Goal: Book appointment/travel/reservation

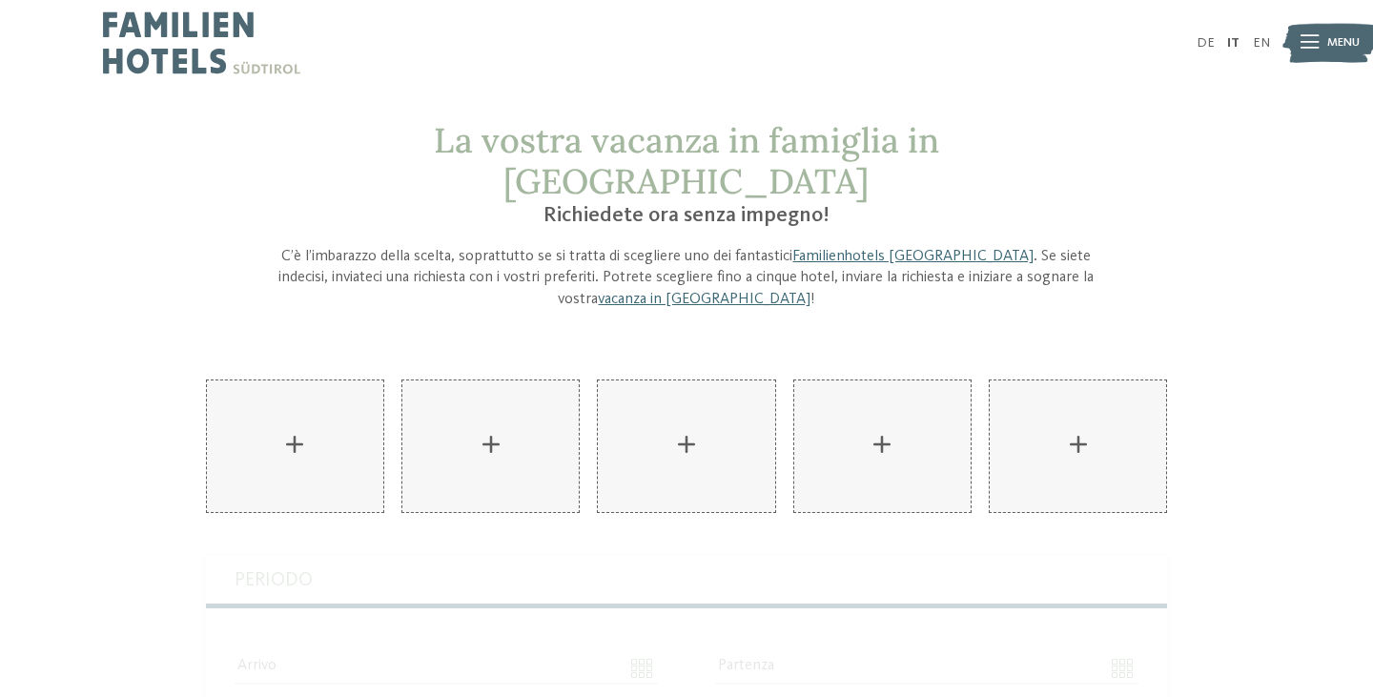
click at [939, 158] on span "La vostra vacanza in famiglia in Alto Adige" at bounding box center [686, 160] width 505 height 85
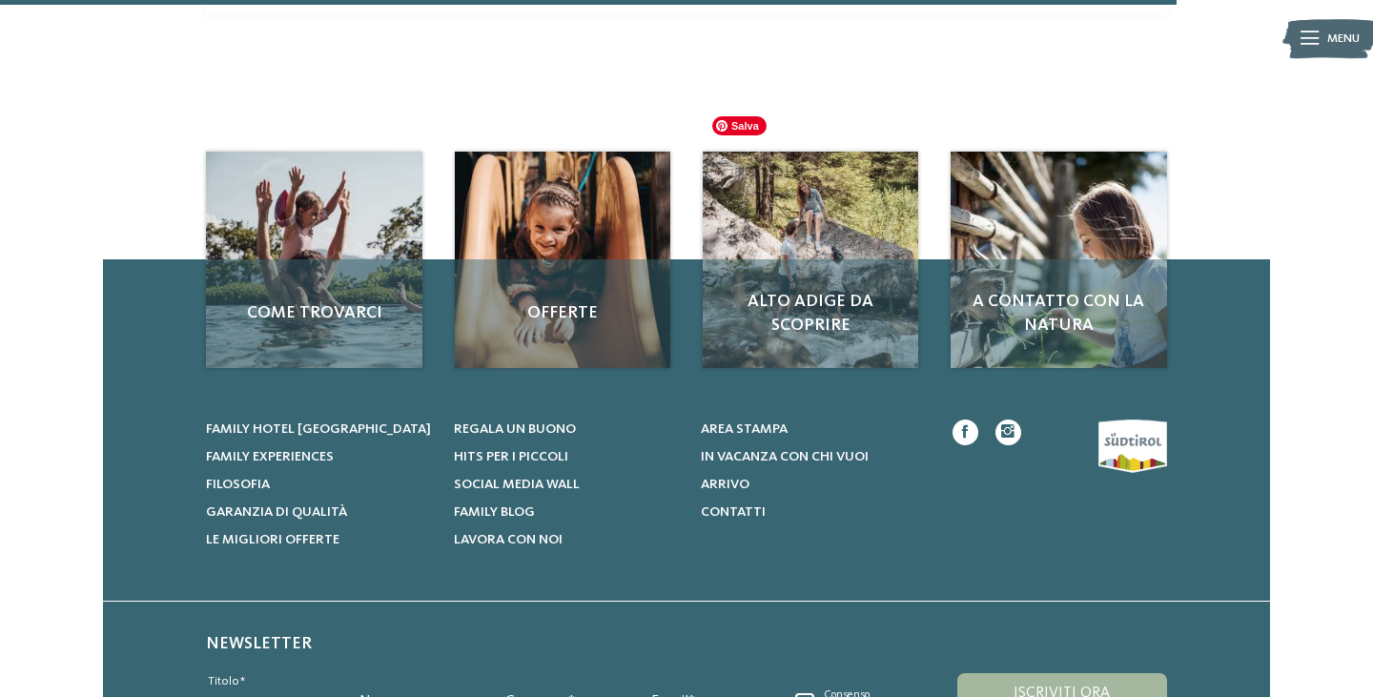
scroll to position [1499, 0]
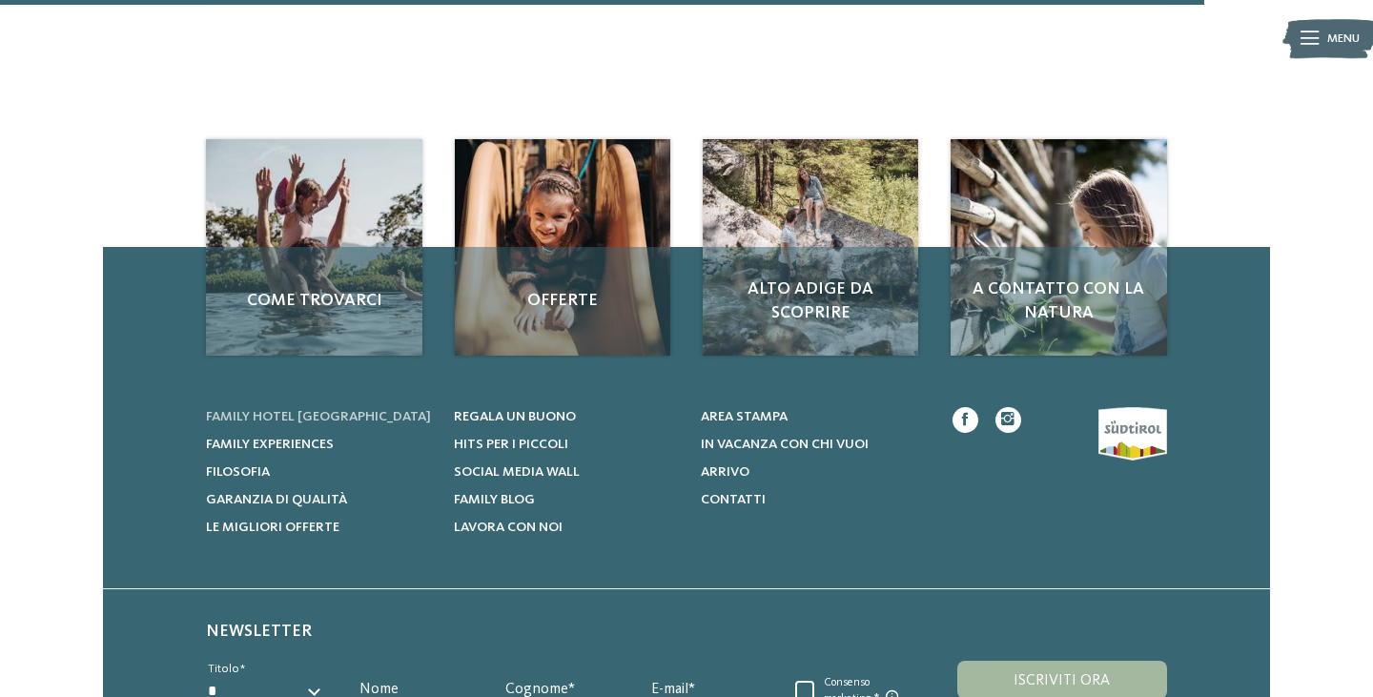
click at [325, 410] on span "Family hotel [GEOGRAPHIC_DATA]" at bounding box center [318, 416] width 225 height 13
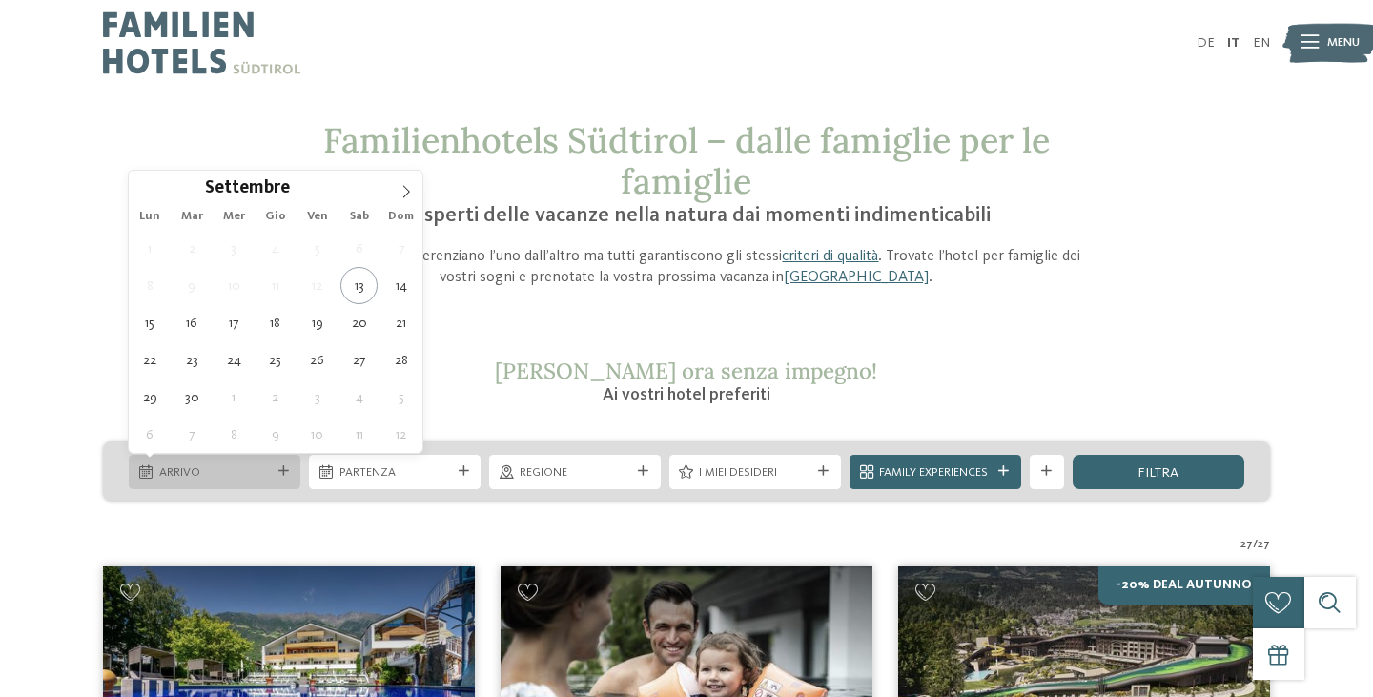
click at [255, 466] on span "Arrivo" at bounding box center [215, 472] width 112 height 17
click at [410, 184] on span at bounding box center [406, 187] width 32 height 32
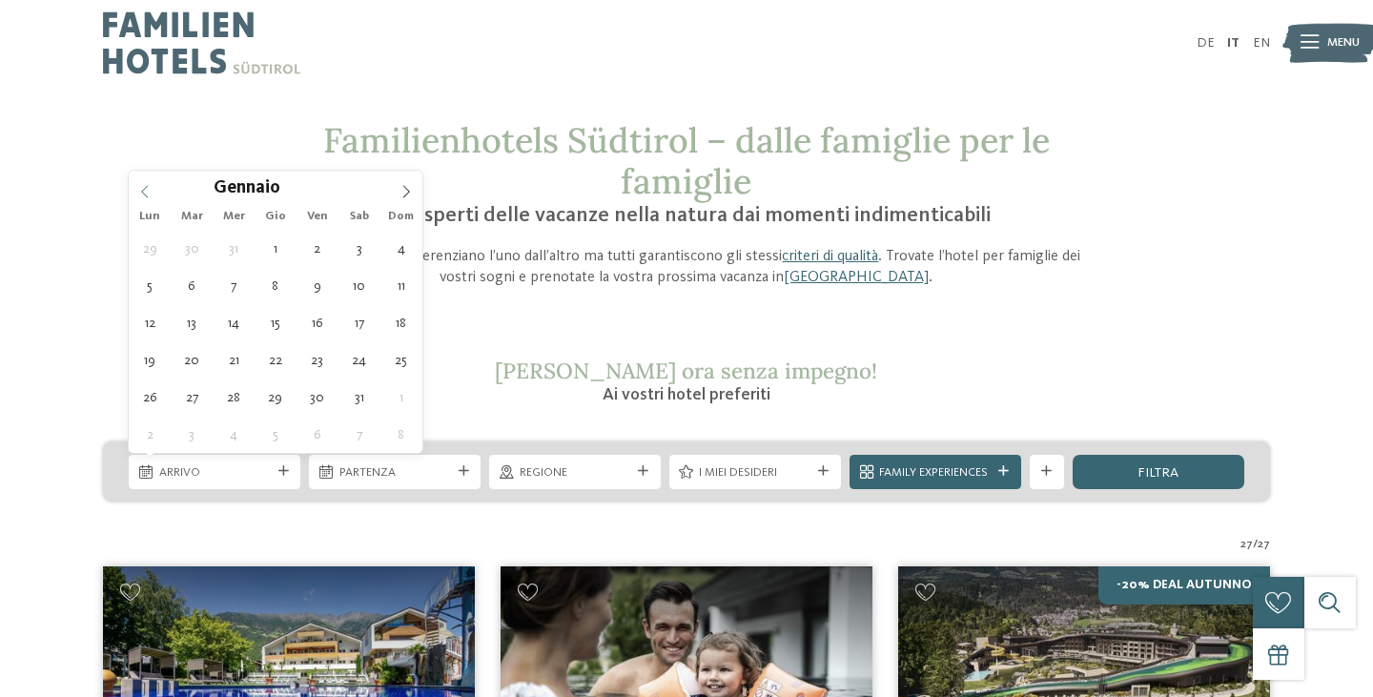
click at [150, 195] on icon at bounding box center [144, 191] width 13 height 13
type input "****"
type div "28.12.2025"
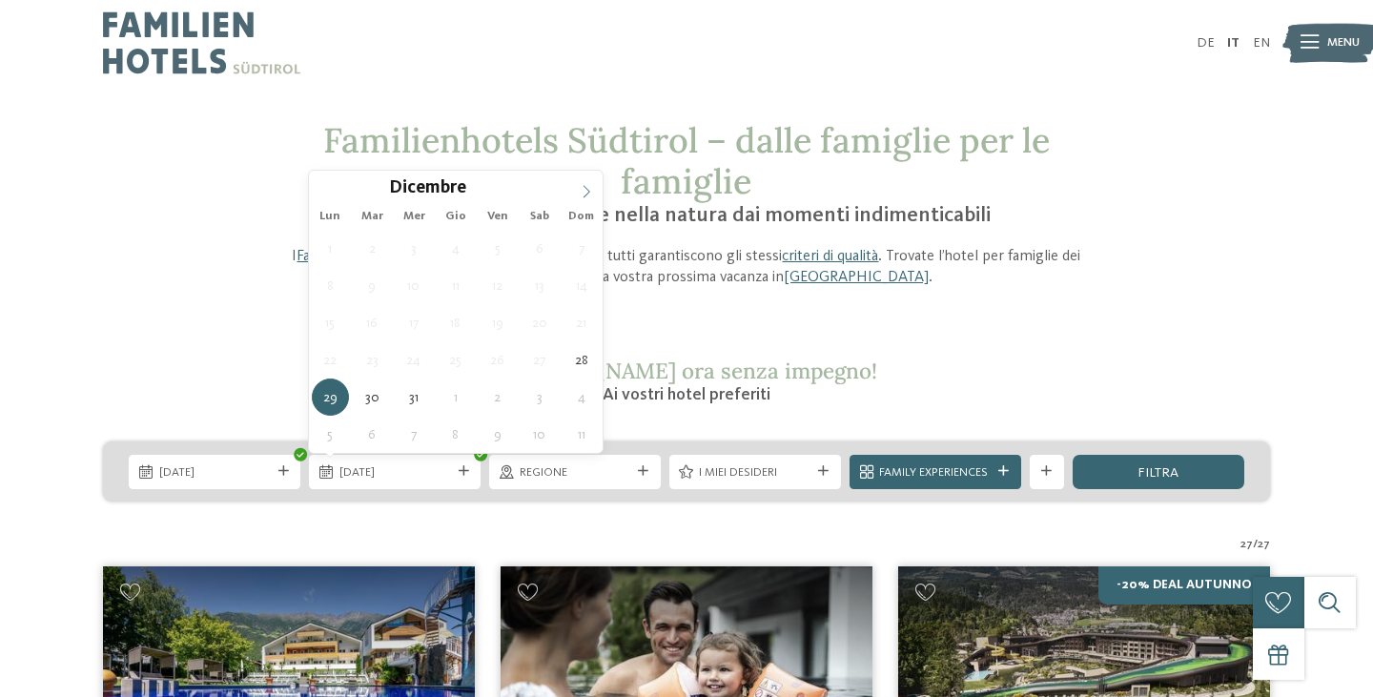
type input "****"
click at [586, 198] on icon at bounding box center [586, 191] width 13 height 13
type div "04.01.2026"
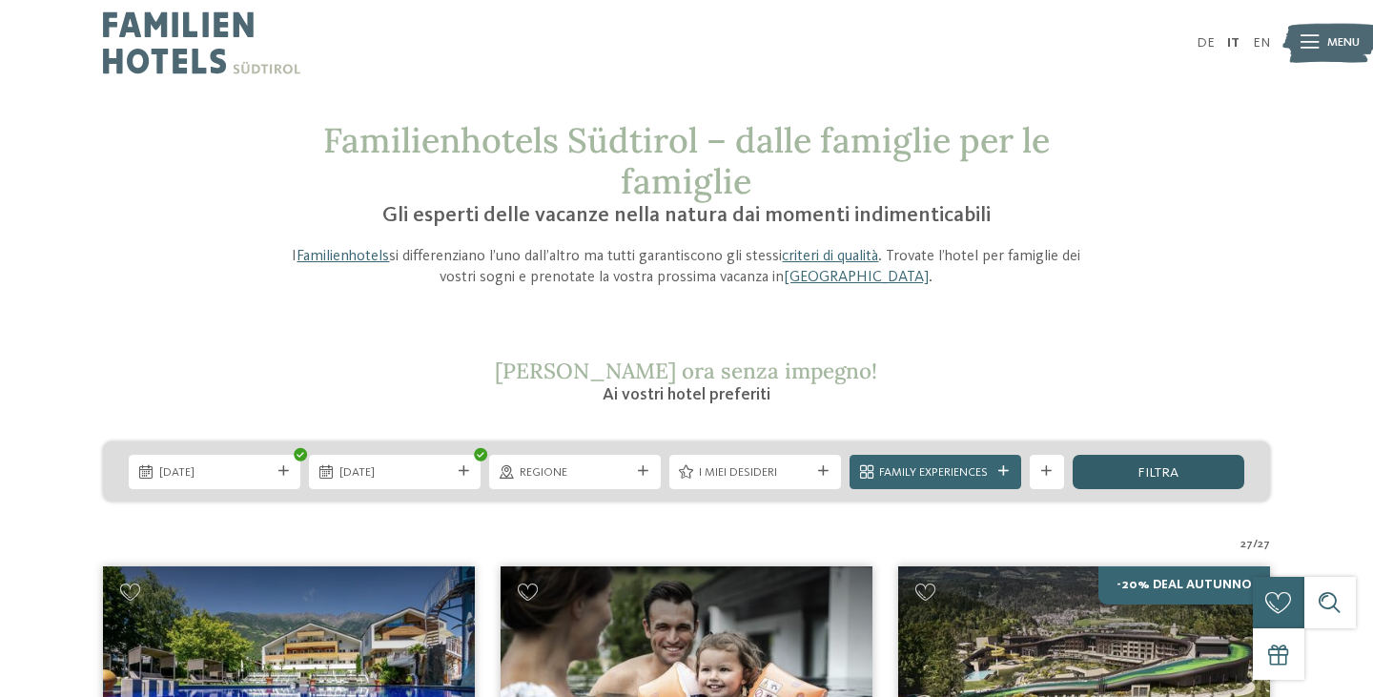
click at [1134, 473] on div "filtra" at bounding box center [1159, 472] width 172 height 34
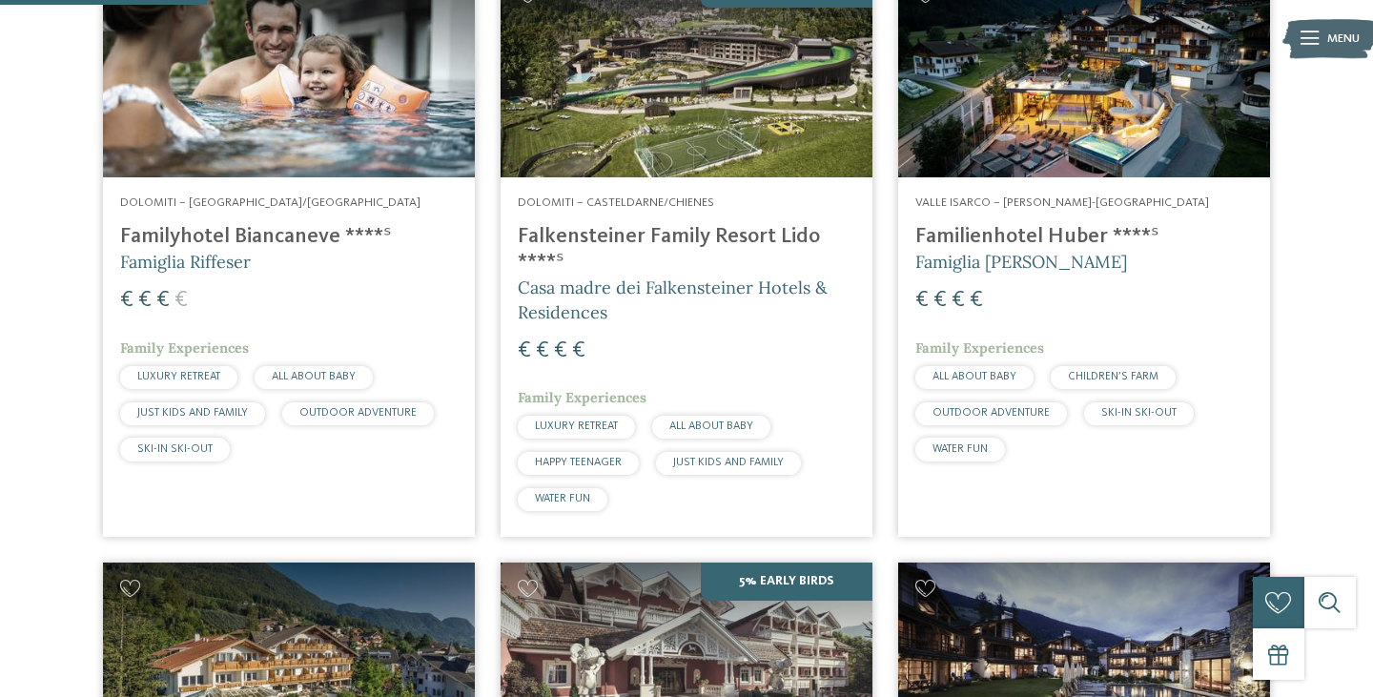
scroll to position [710, 0]
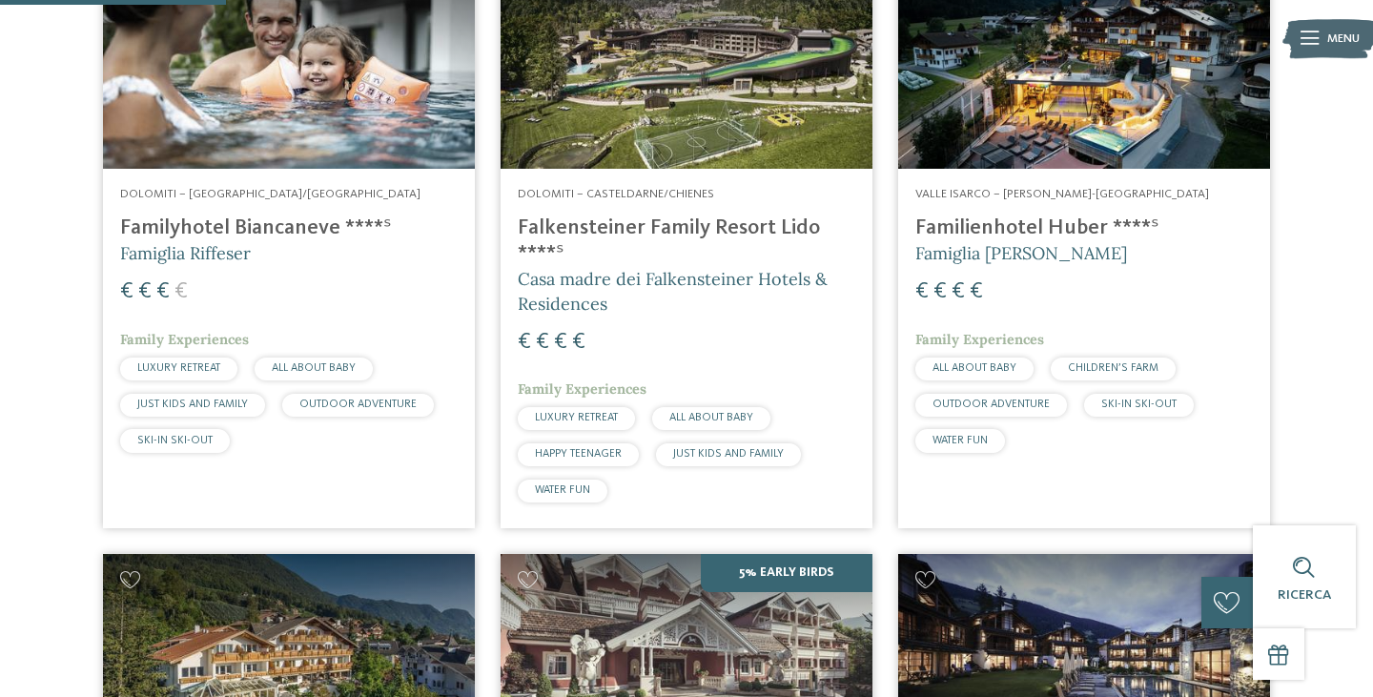
click at [648, 284] on span "Casa madre dei Falkensteiner Hotels & Residences" at bounding box center [673, 291] width 310 height 46
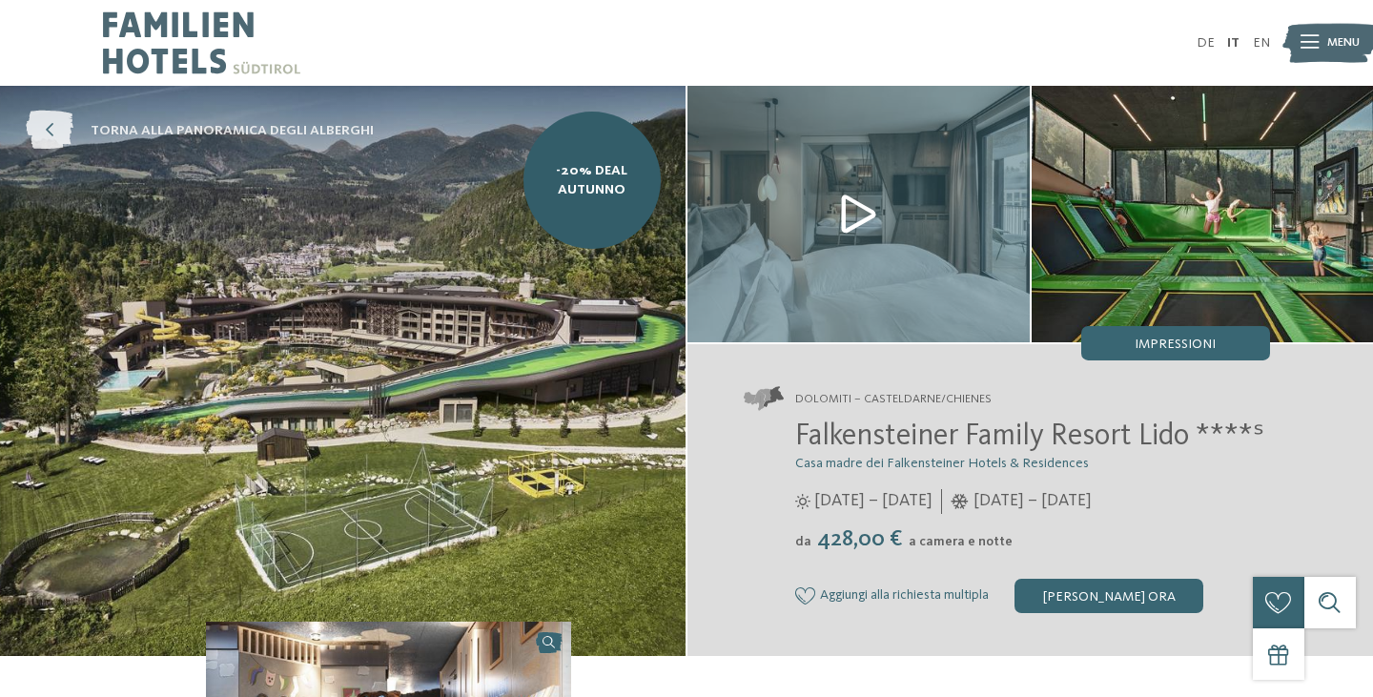
click at [57, 125] on icon at bounding box center [50, 131] width 48 height 39
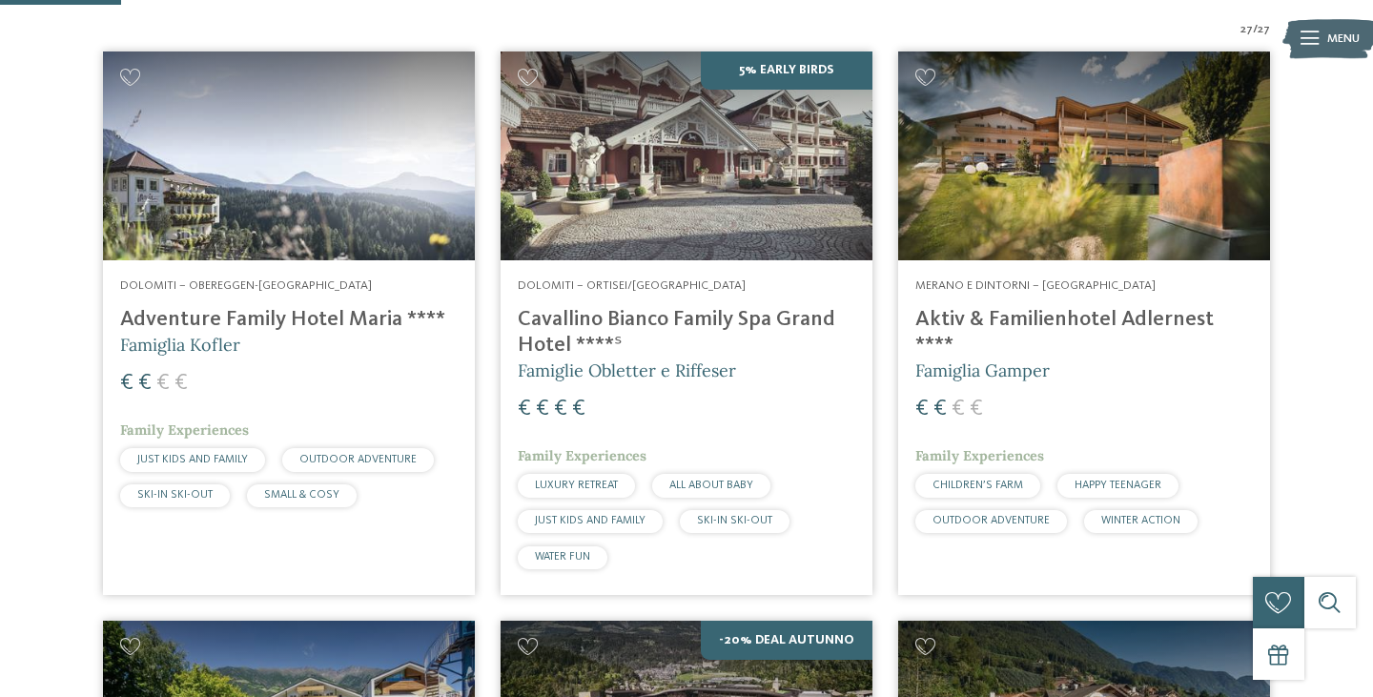
scroll to position [521, 0]
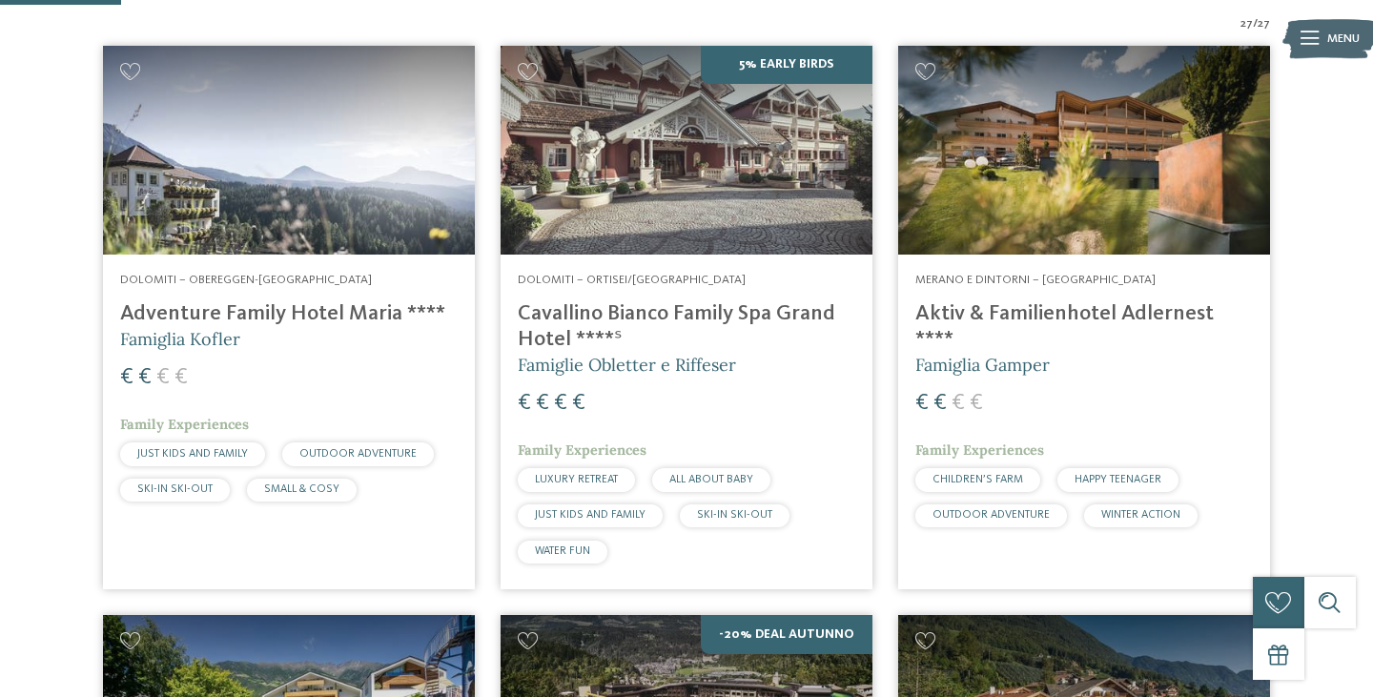
click at [343, 321] on h4 "Adventure Family Hotel Maria ****" at bounding box center [289, 314] width 338 height 26
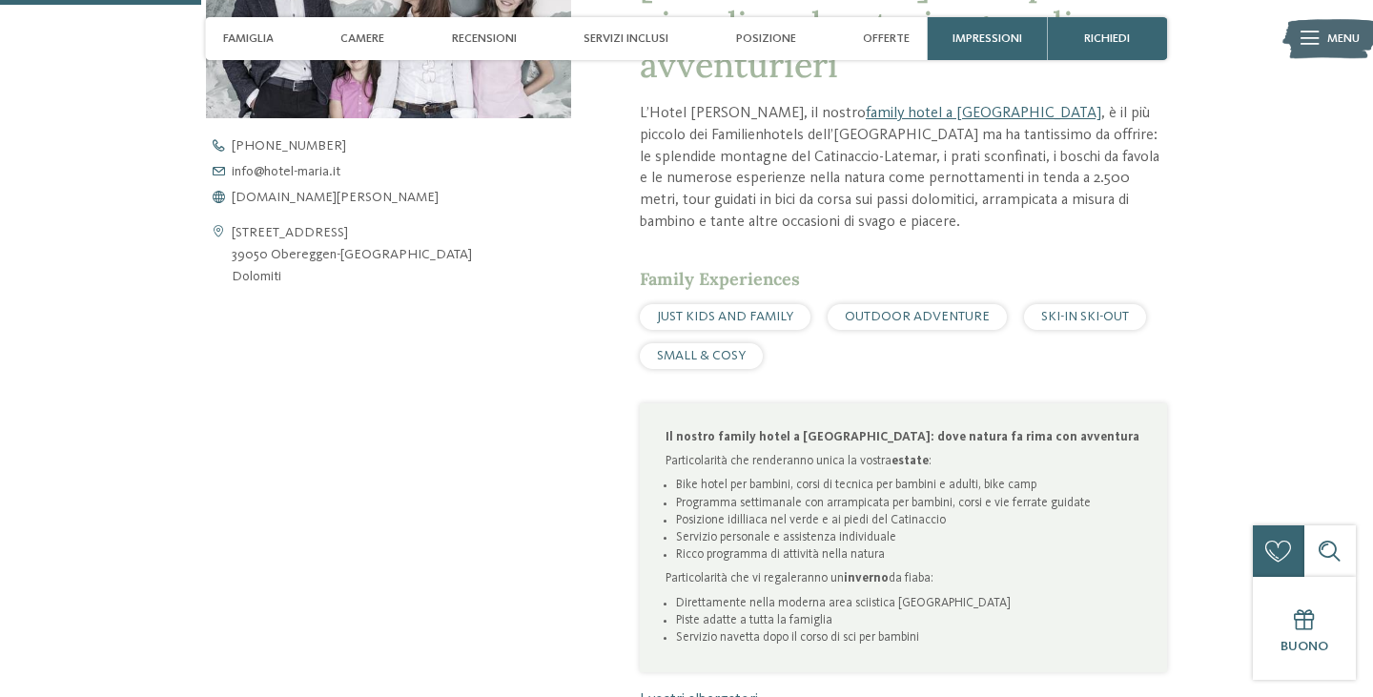
scroll to position [730, 0]
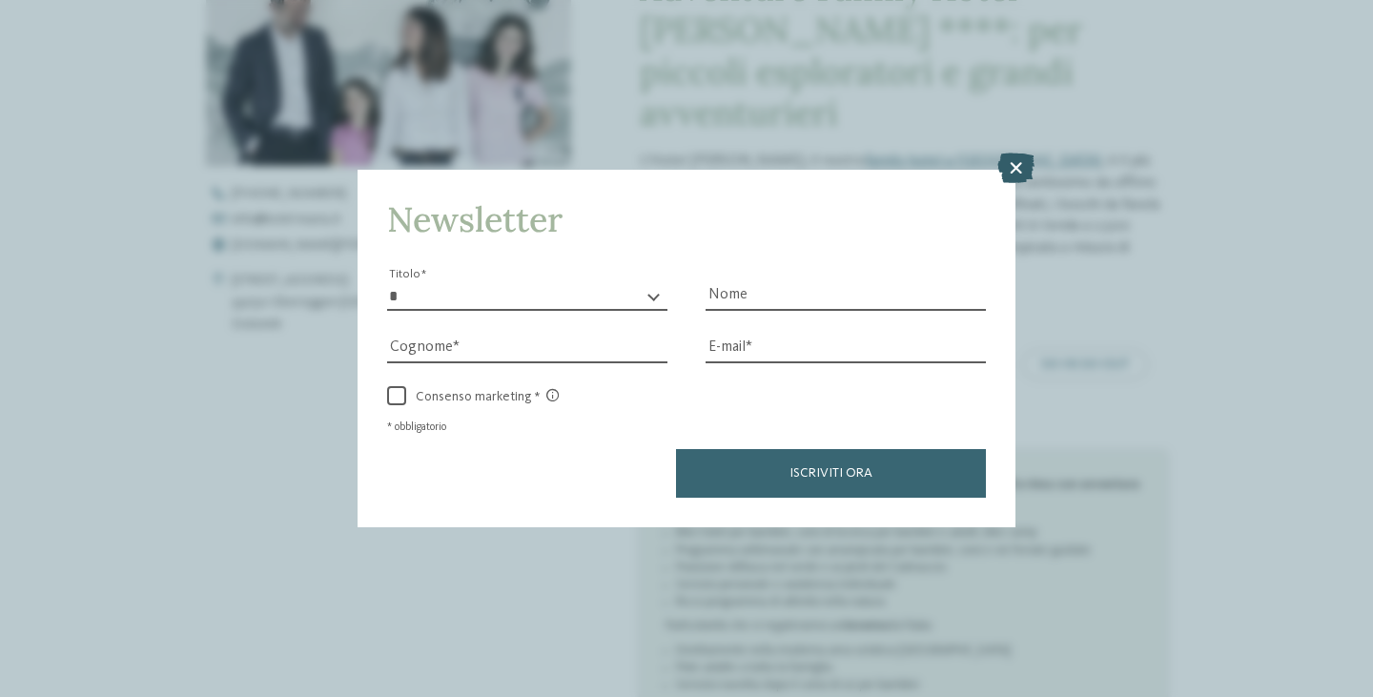
click at [1017, 173] on icon at bounding box center [1015, 168] width 37 height 31
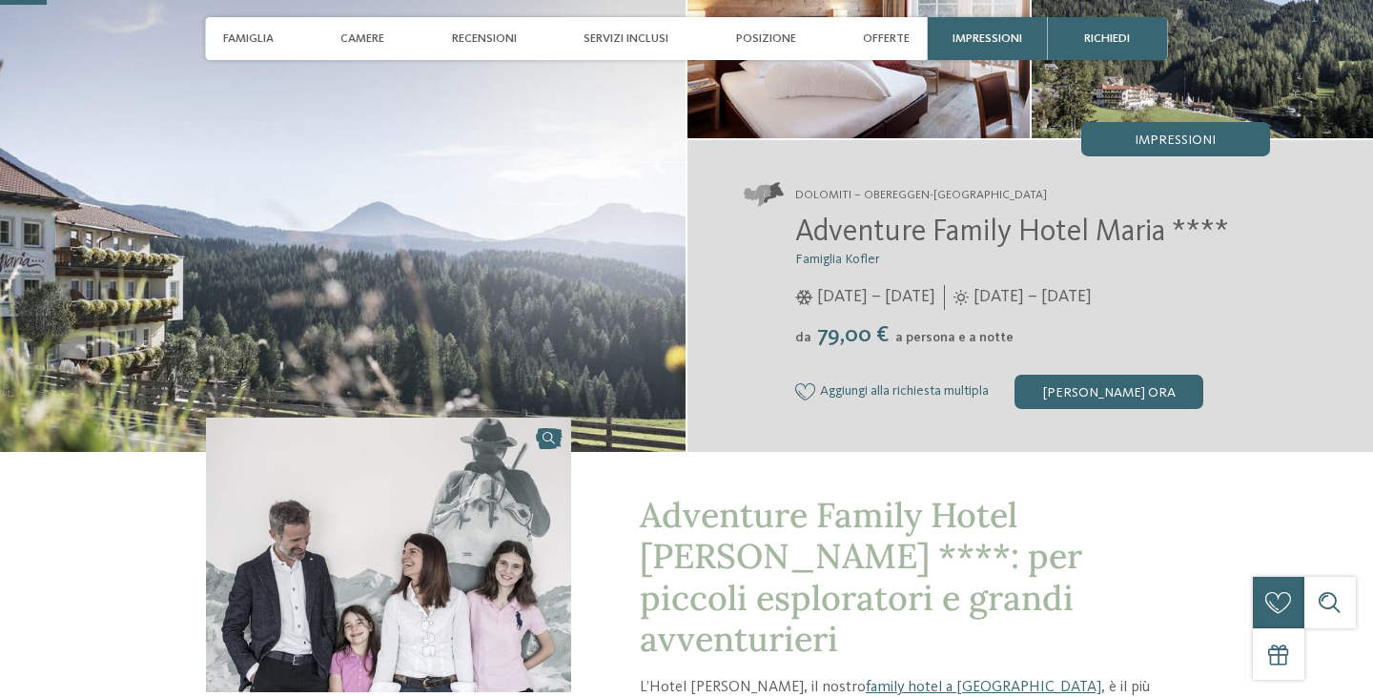
scroll to position [230, 0]
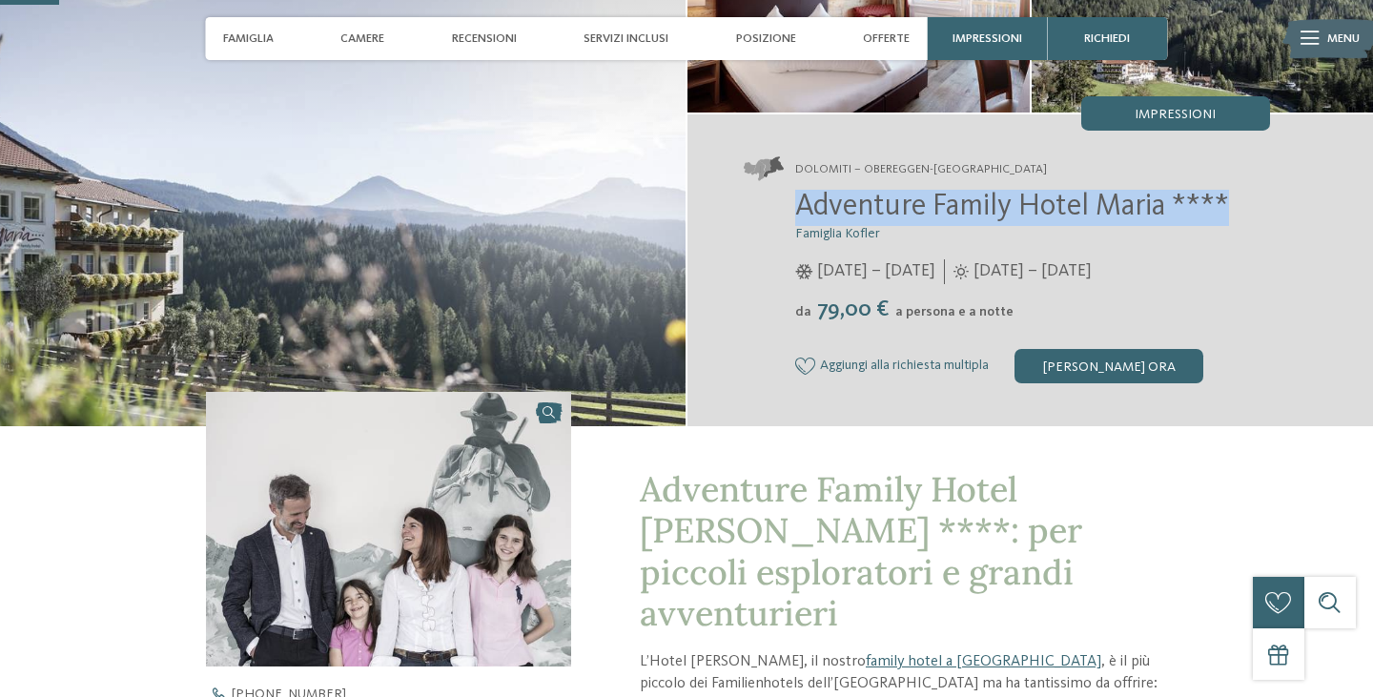
drag, startPoint x: 797, startPoint y: 208, endPoint x: 1262, endPoint y: 220, distance: 464.6
click at [1262, 220] on h2 "Adventure Family Hotel Maria ****" at bounding box center [1032, 208] width 475 height 36
copy span "Adventure Family Hotel Maria ****"
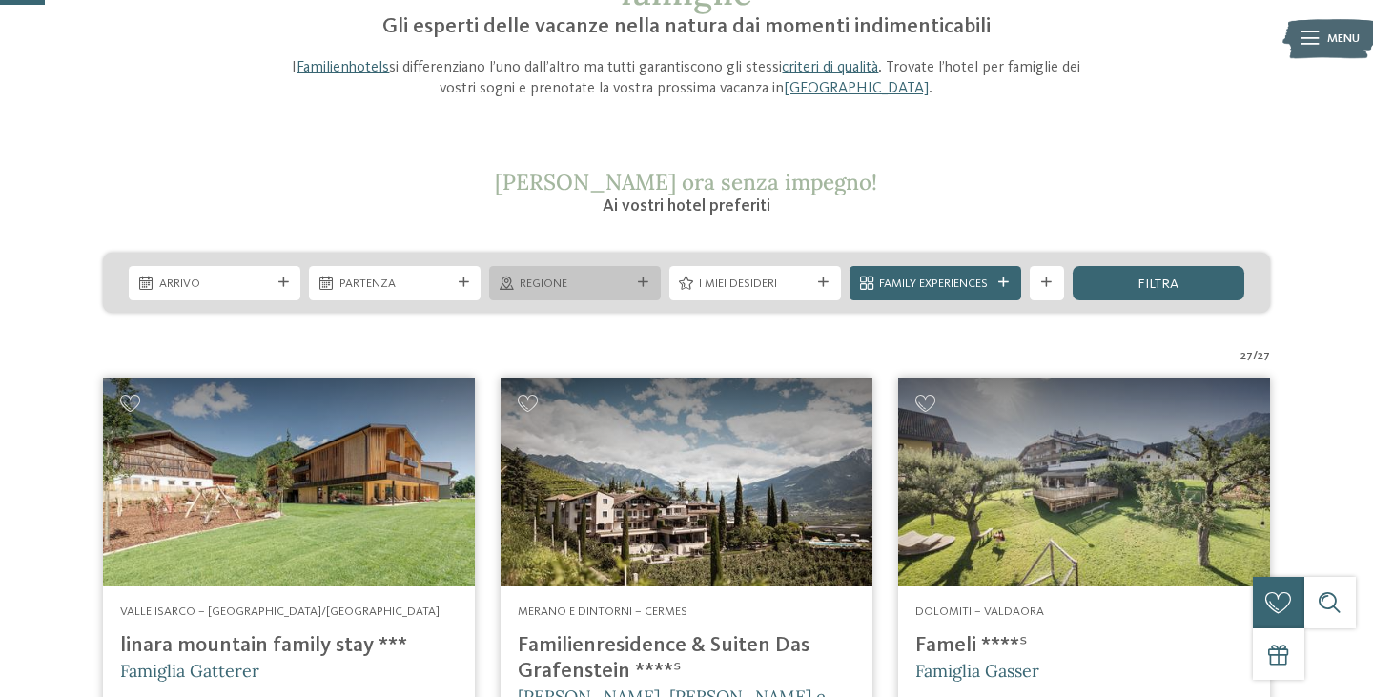
click at [627, 273] on div "Regione" at bounding box center [575, 283] width 172 height 34
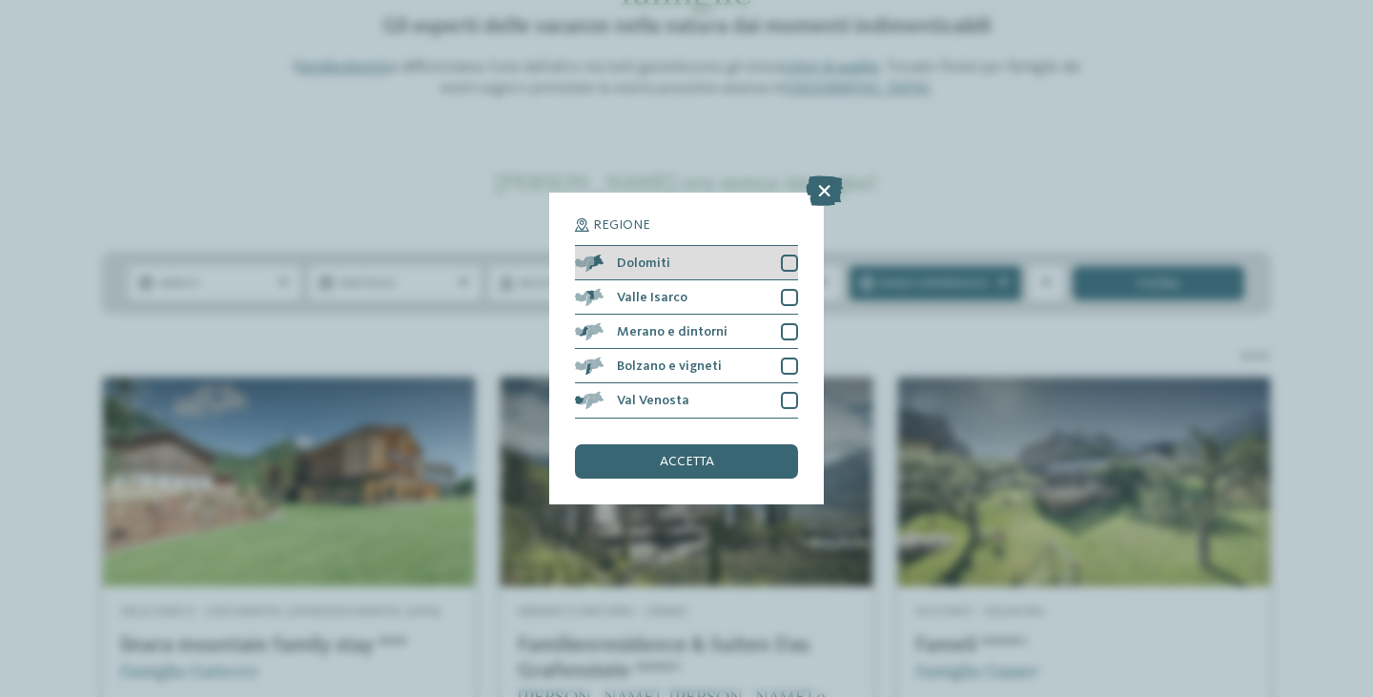
click at [665, 269] on span "Dolomiti" at bounding box center [643, 263] width 53 height 13
click at [712, 463] on span "accetta" at bounding box center [687, 461] width 54 height 13
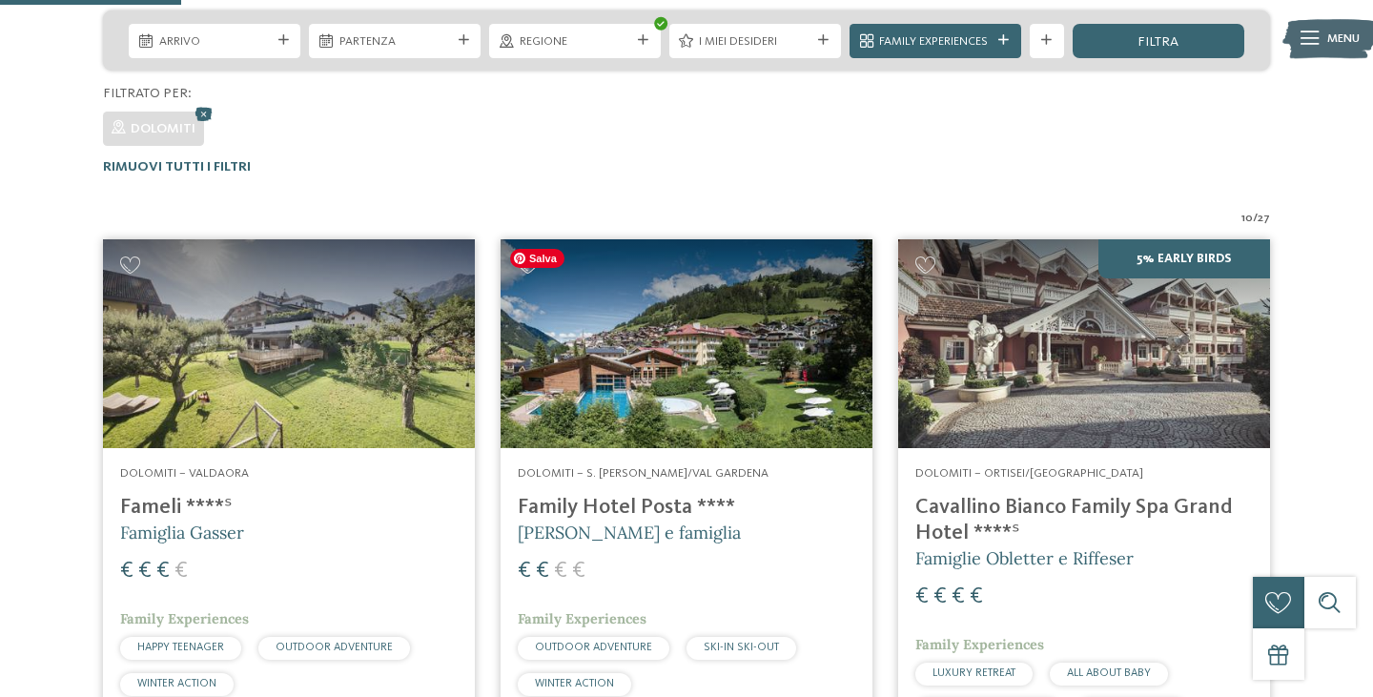
scroll to position [433, 0]
